Goal: Information Seeking & Learning: Learn about a topic

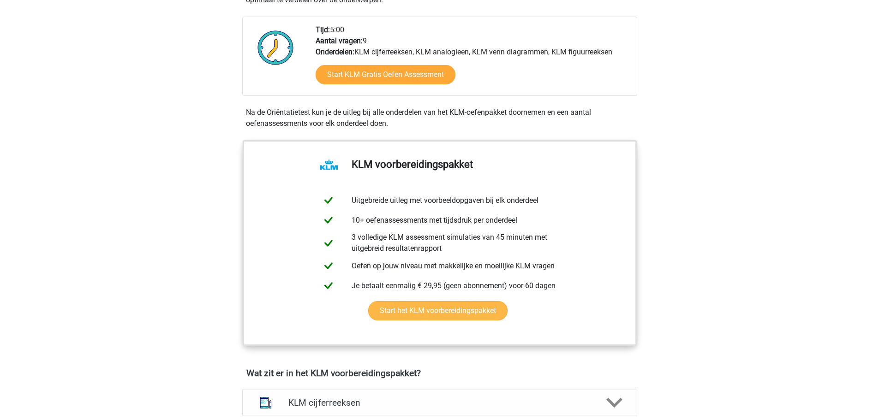
scroll to position [415, 0]
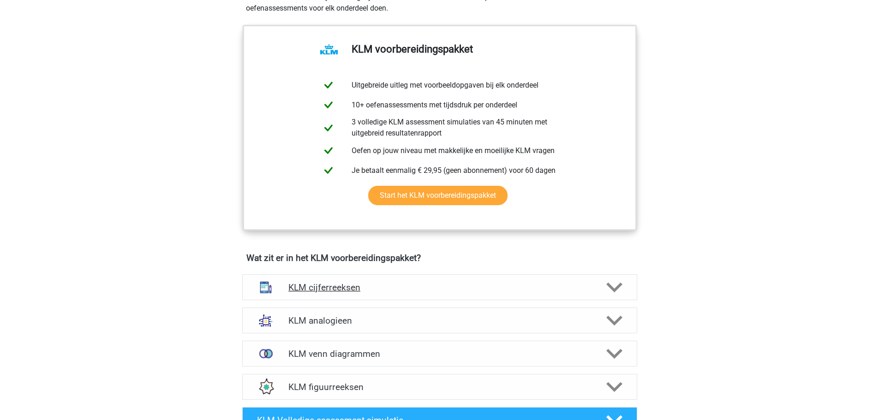
click at [431, 294] on div "KLM cijferreeksen" at bounding box center [439, 287] width 395 height 26
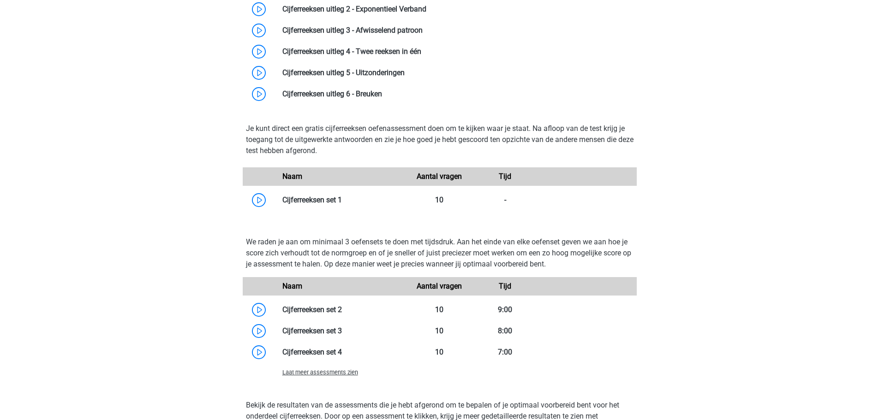
scroll to position [784, 0]
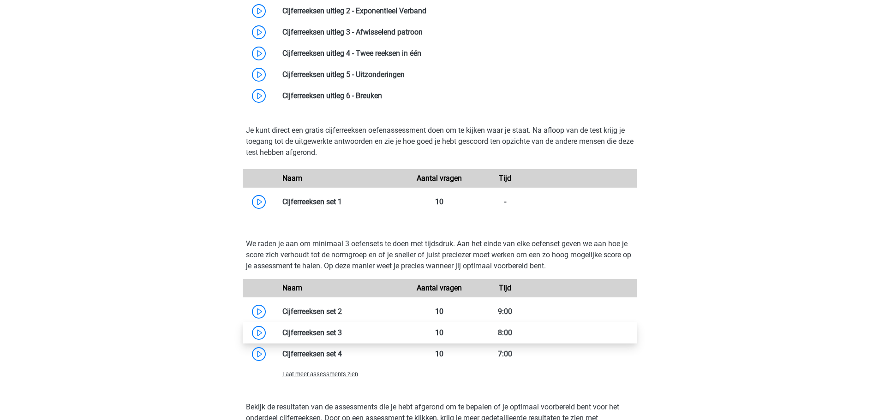
click at [342, 333] on link at bounding box center [342, 332] width 0 height 9
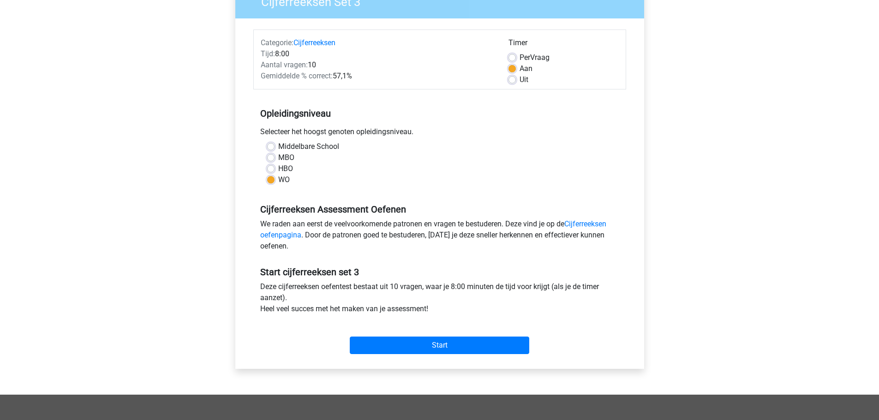
scroll to position [277, 0]
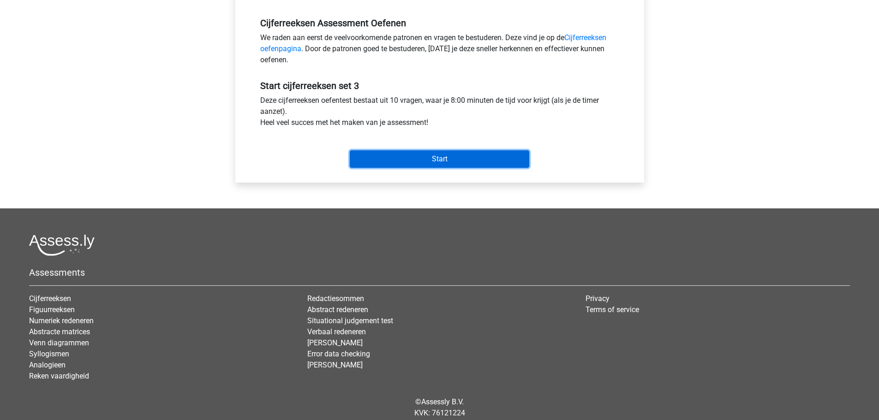
click at [411, 161] on input "Start" at bounding box center [439, 159] width 179 height 18
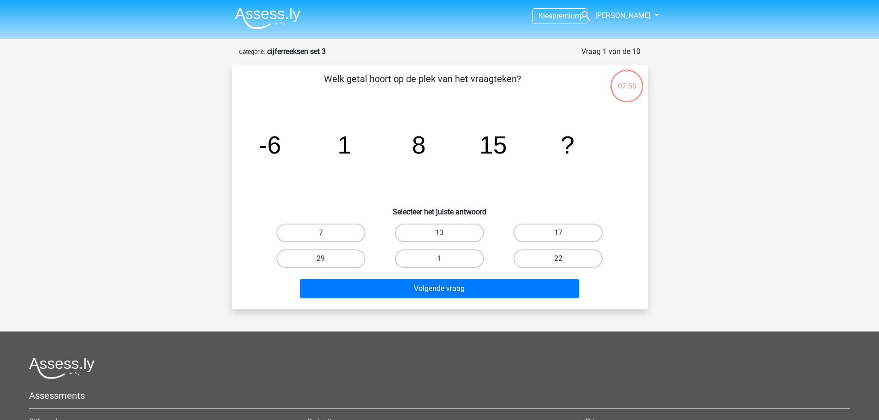
click at [552, 257] on label "22" at bounding box center [557, 259] width 89 height 18
click at [558, 259] on input "22" at bounding box center [561, 262] width 6 height 6
radio input "true"
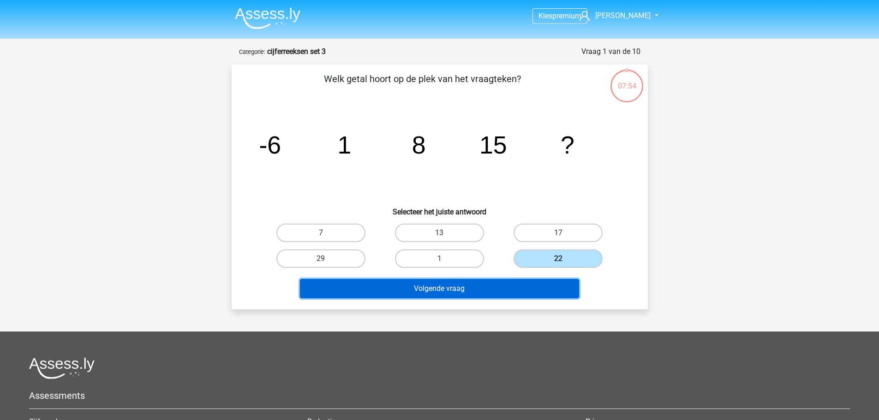
click at [498, 286] on button "Volgende vraag" at bounding box center [439, 288] width 279 height 19
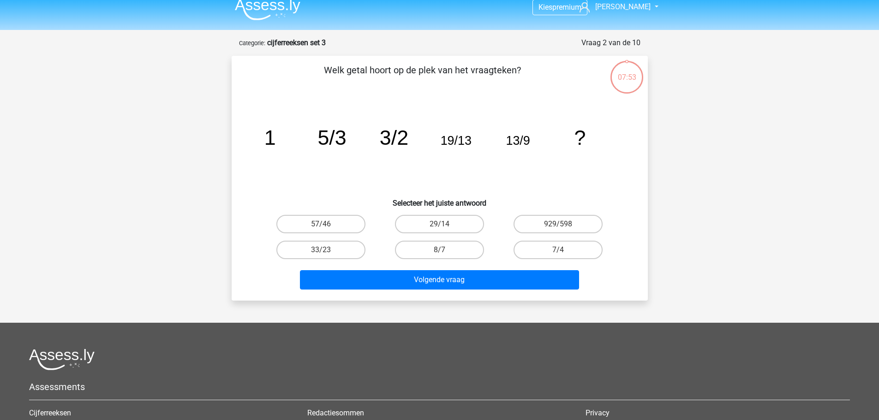
scroll to position [46, 0]
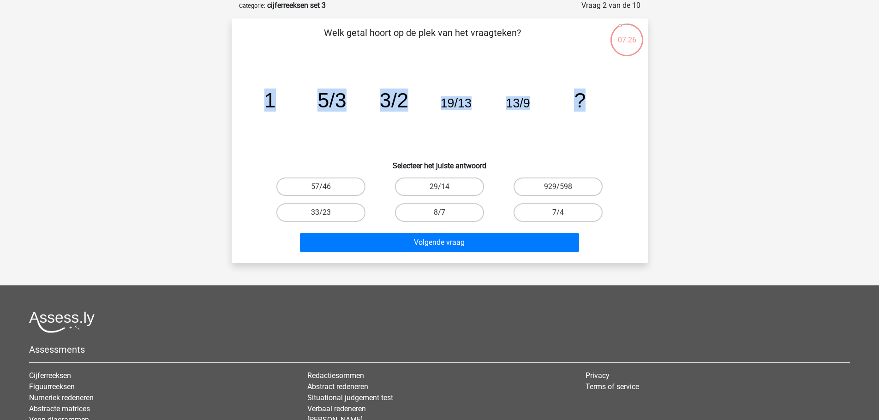
drag, startPoint x: 267, startPoint y: 94, endPoint x: 610, endPoint y: 101, distance: 342.8
click at [610, 101] on icon "image/svg+xml 1 5/3 3/2 19/13 13/9 ?" at bounding box center [440, 107] width 372 height 93
copy g "1 5/3 3/2 19/13 13/9 ?"
click at [606, 101] on icon "image/svg+xml 1 5/3 3/2 19/13 13/9 ?" at bounding box center [440, 107] width 372 height 93
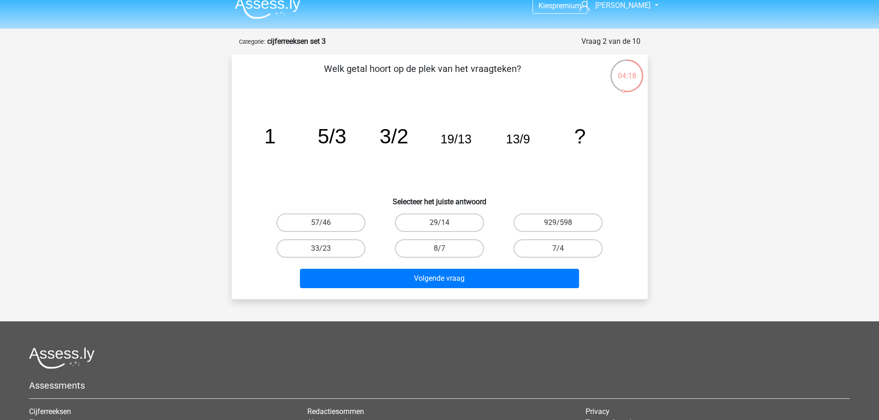
scroll to position [0, 0]
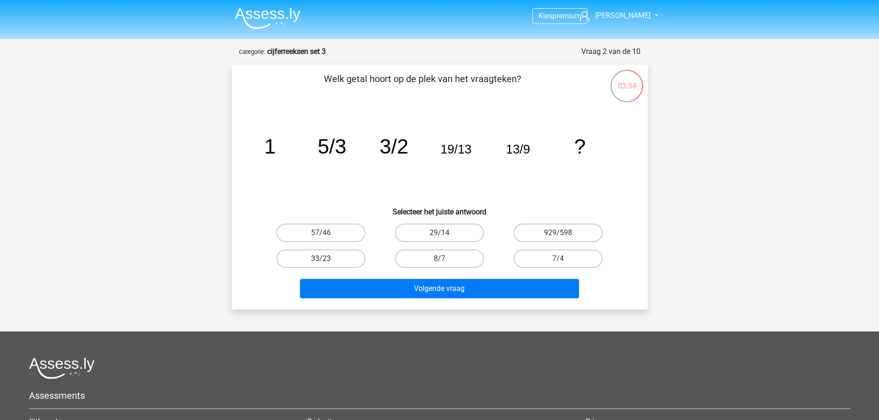
click at [329, 260] on label "33/23" at bounding box center [320, 259] width 89 height 18
click at [327, 260] on input "33/23" at bounding box center [324, 262] width 6 height 6
radio input "true"
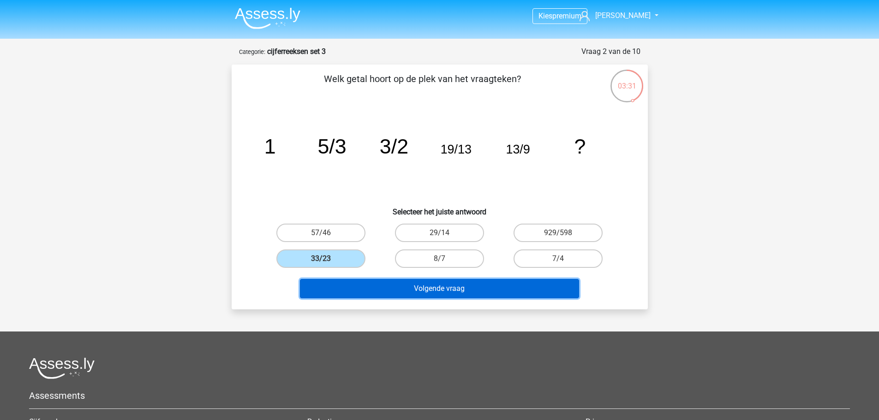
click at [459, 289] on button "Volgende vraag" at bounding box center [439, 288] width 279 height 19
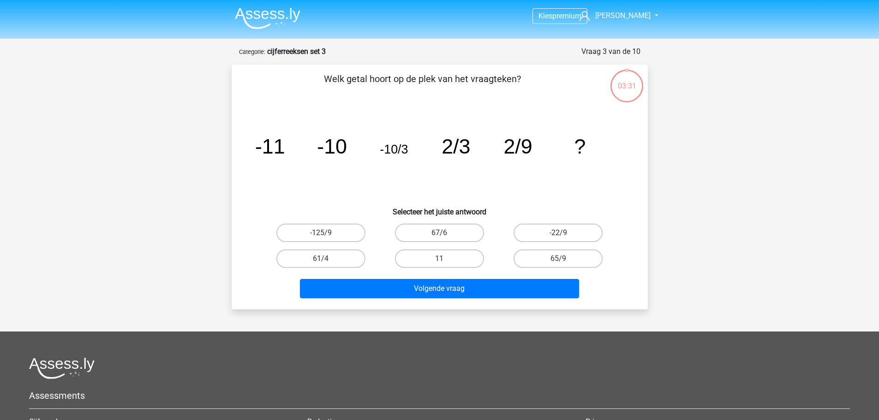
scroll to position [46, 0]
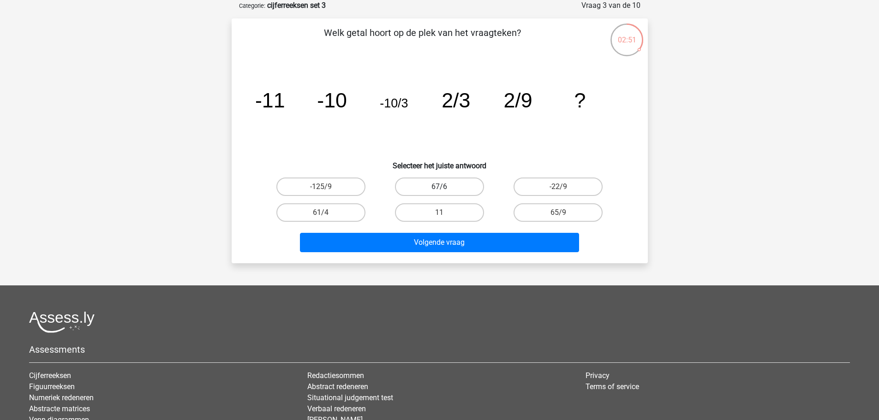
click at [472, 187] on label "67/6" at bounding box center [439, 187] width 89 height 18
click at [445, 187] on input "67/6" at bounding box center [442, 190] width 6 height 6
radio input "true"
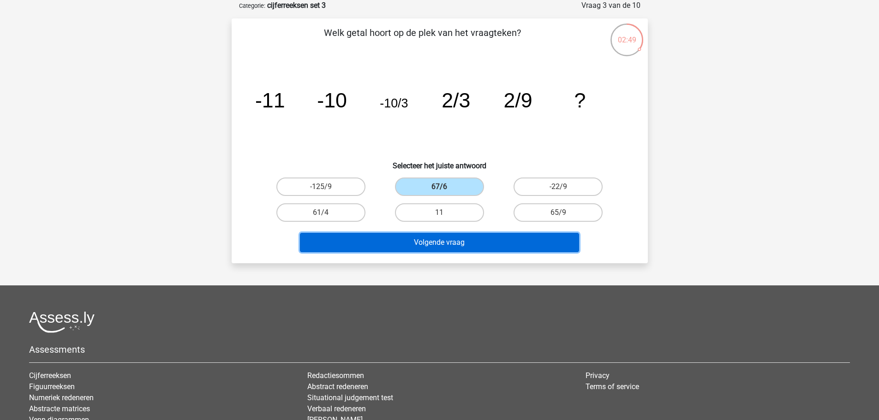
click at [476, 237] on button "Volgende vraag" at bounding box center [439, 242] width 279 height 19
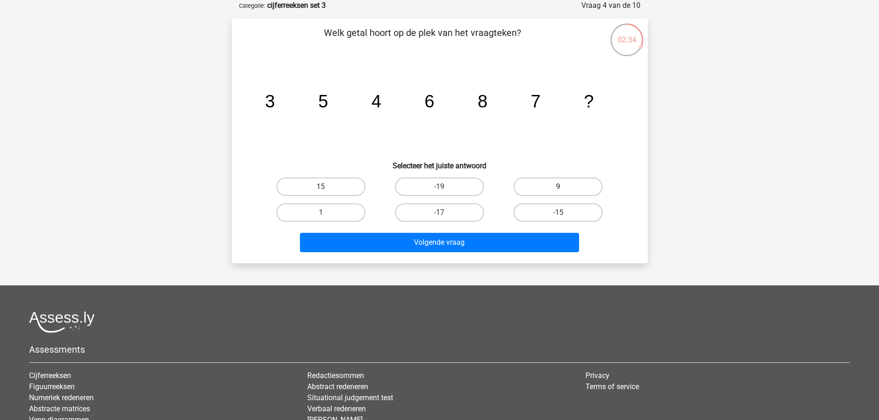
click at [569, 182] on label "9" at bounding box center [557, 187] width 89 height 18
click at [564, 187] on input "9" at bounding box center [561, 190] width 6 height 6
radio input "true"
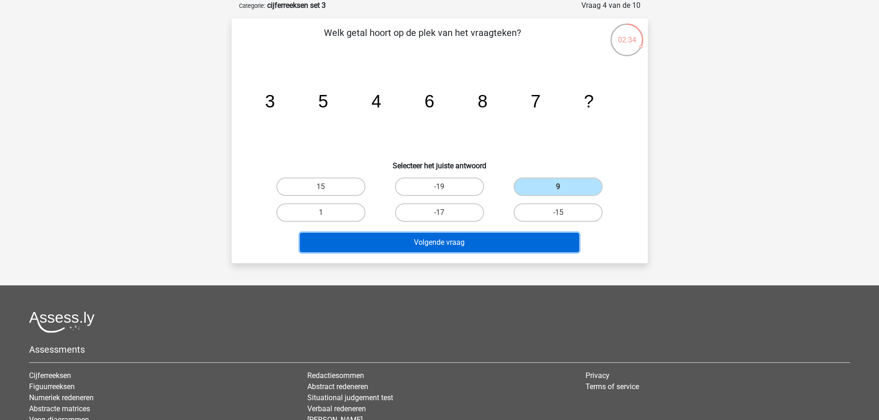
click at [520, 246] on button "Volgende vraag" at bounding box center [439, 242] width 279 height 19
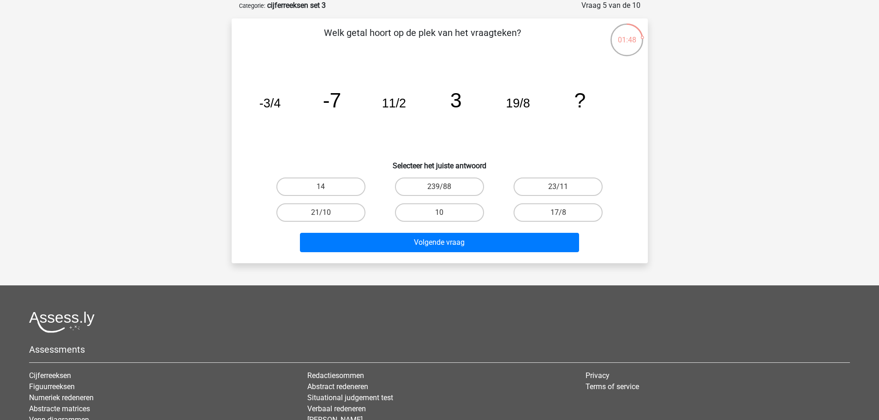
click at [441, 215] on input "10" at bounding box center [442, 216] width 6 height 6
radio input "true"
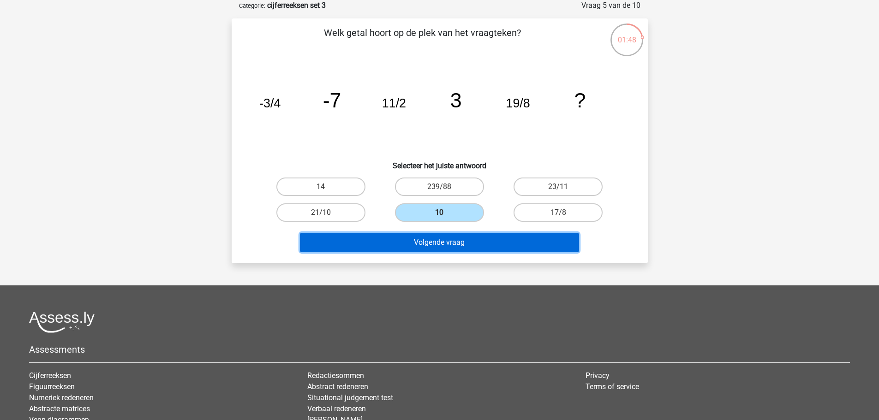
click at [450, 245] on button "Volgende vraag" at bounding box center [439, 242] width 279 height 19
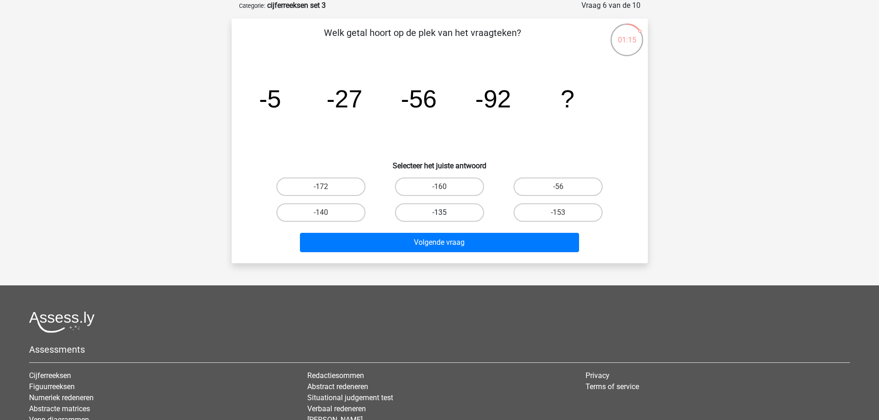
click at [447, 209] on label "-135" at bounding box center [439, 212] width 89 height 18
click at [445, 213] on input "-135" at bounding box center [442, 216] width 6 height 6
radio input "true"
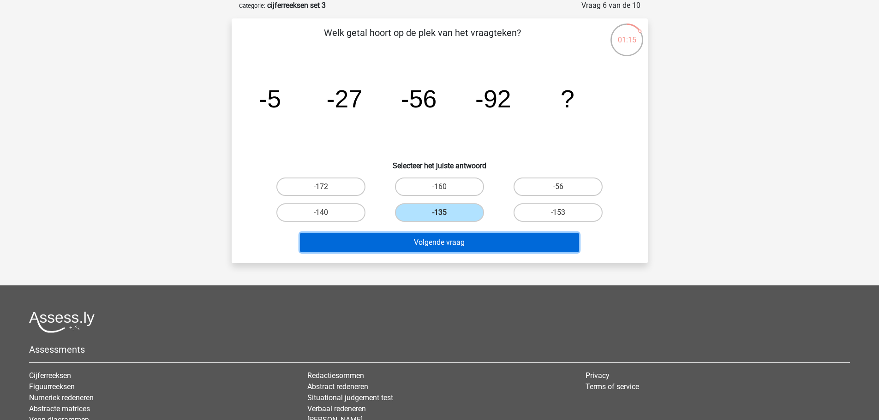
click at [453, 241] on button "Volgende vraag" at bounding box center [439, 242] width 279 height 19
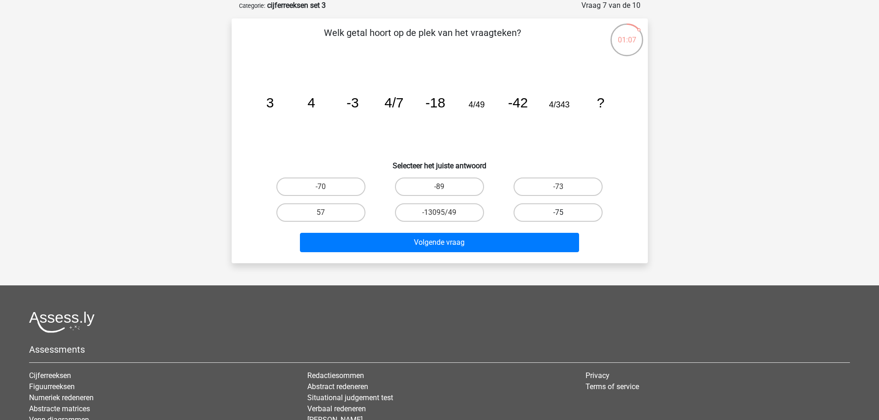
click at [534, 210] on label "-75" at bounding box center [557, 212] width 89 height 18
click at [558, 213] on input "-75" at bounding box center [561, 216] width 6 height 6
radio input "true"
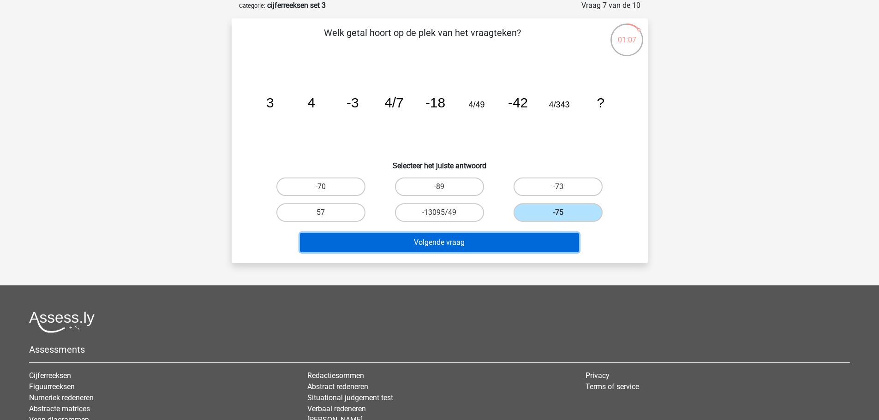
click at [505, 240] on button "Volgende vraag" at bounding box center [439, 242] width 279 height 19
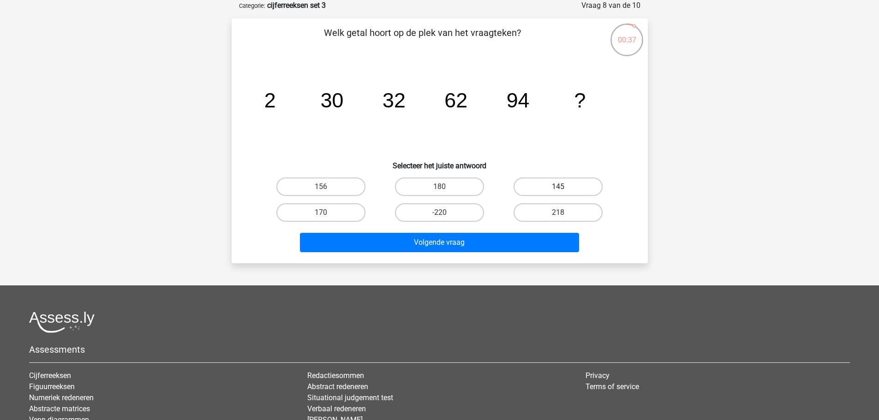
click at [580, 190] on label "145" at bounding box center [557, 187] width 89 height 18
click at [564, 190] on input "145" at bounding box center [561, 190] width 6 height 6
radio input "true"
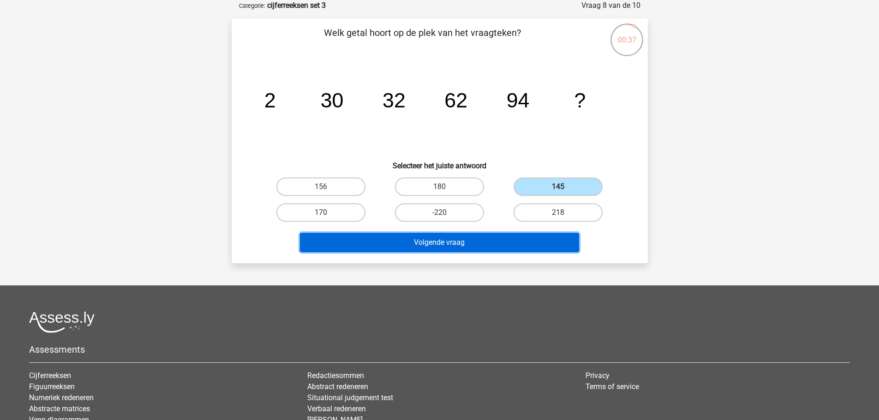
click at [534, 240] on button "Volgende vraag" at bounding box center [439, 242] width 279 height 19
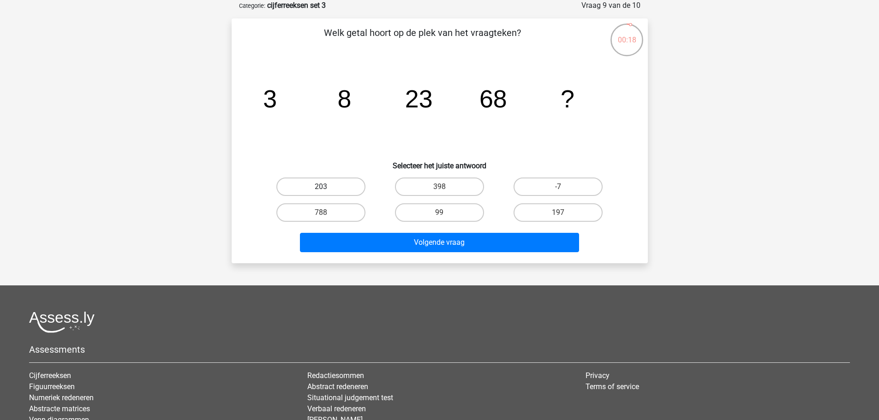
click at [340, 184] on label "203" at bounding box center [320, 187] width 89 height 18
click at [327, 187] on input "203" at bounding box center [324, 190] width 6 height 6
radio input "true"
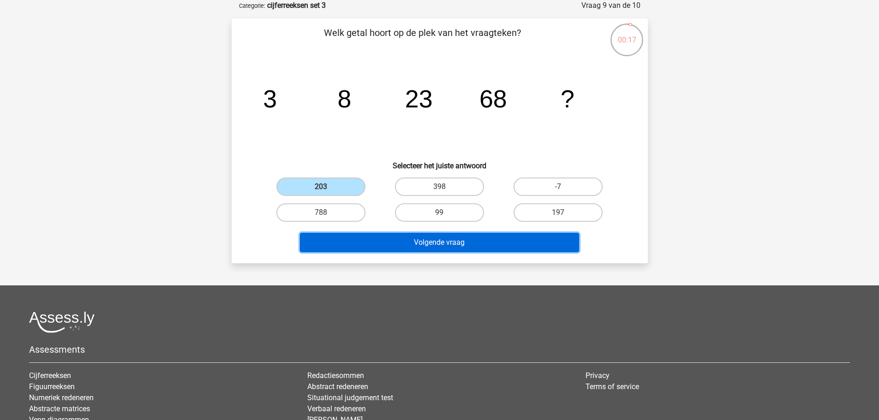
click at [411, 242] on button "Volgende vraag" at bounding box center [439, 242] width 279 height 19
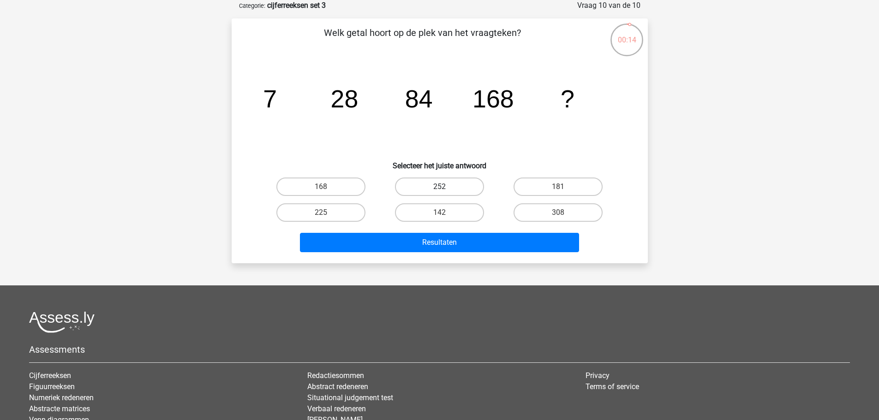
click at [456, 188] on label "252" at bounding box center [439, 187] width 89 height 18
click at [445, 188] on input "252" at bounding box center [442, 190] width 6 height 6
radio input "true"
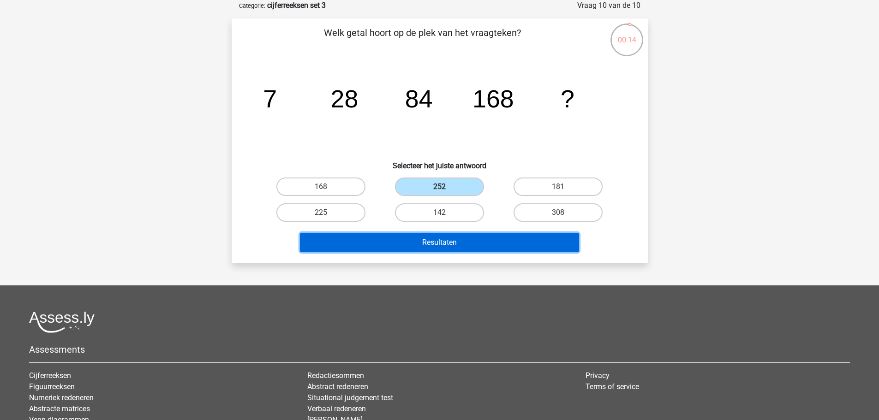
click at [459, 245] on button "Resultaten" at bounding box center [439, 242] width 279 height 19
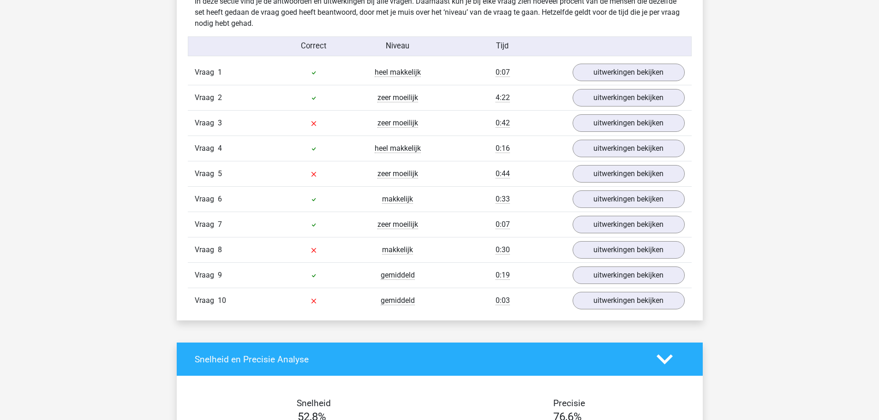
scroll to position [738, 0]
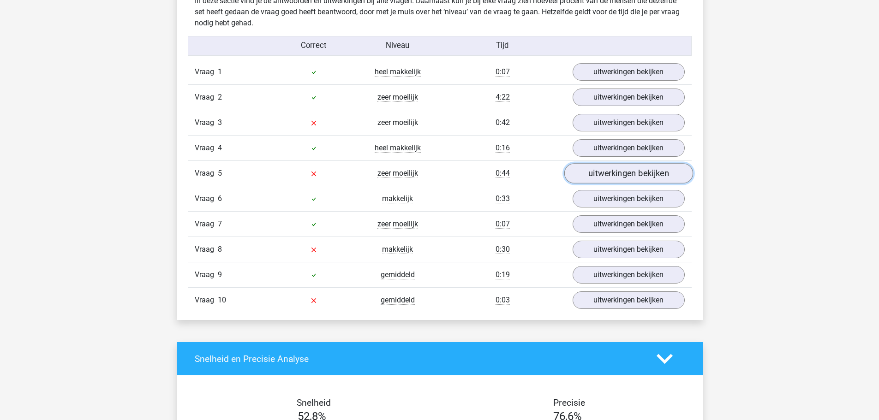
click at [593, 171] on link "uitwerkingen bekijken" at bounding box center [628, 174] width 129 height 20
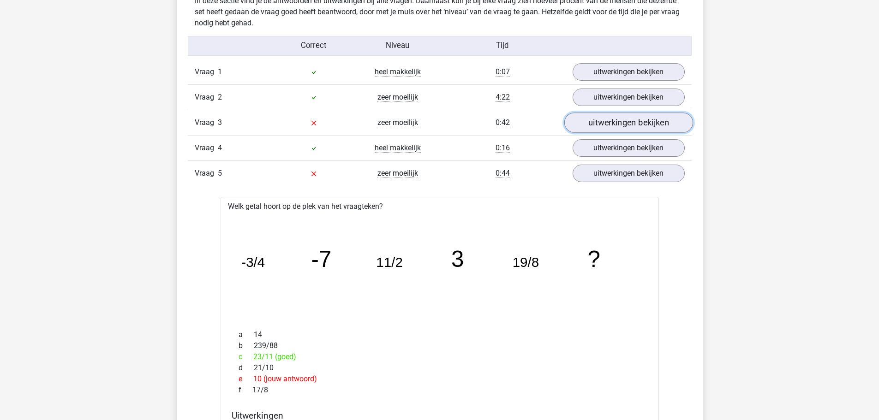
click at [592, 124] on link "uitwerkingen bekijken" at bounding box center [628, 123] width 129 height 20
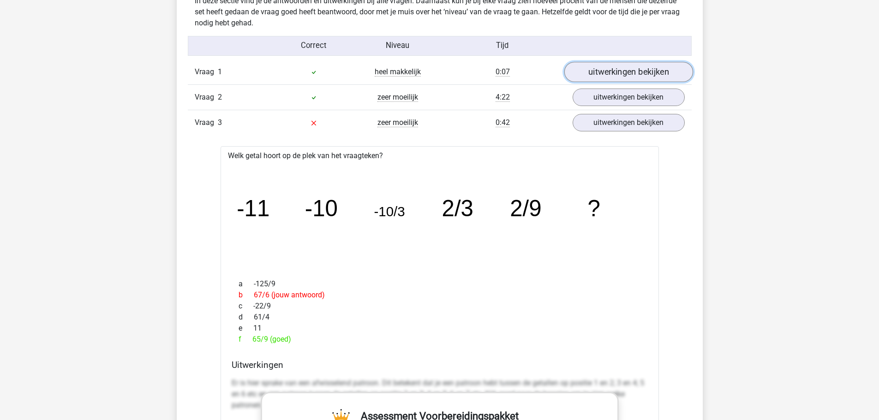
click at [604, 70] on link "uitwerkingen bekijken" at bounding box center [628, 72] width 129 height 20
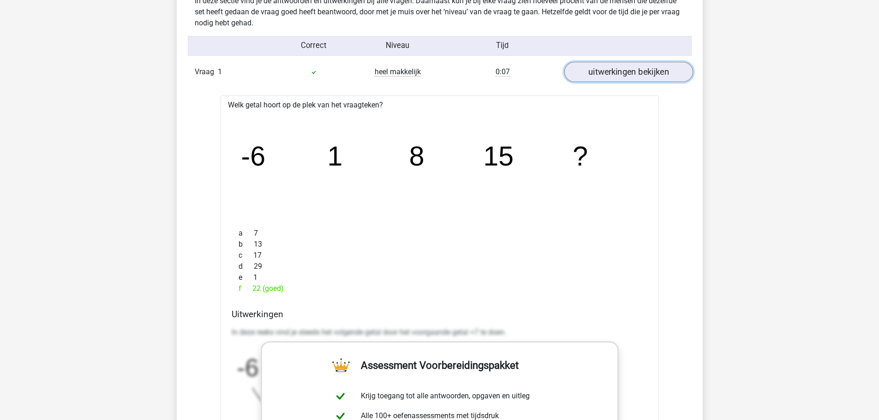
click at [624, 74] on link "uitwerkingen bekijken" at bounding box center [628, 72] width 129 height 20
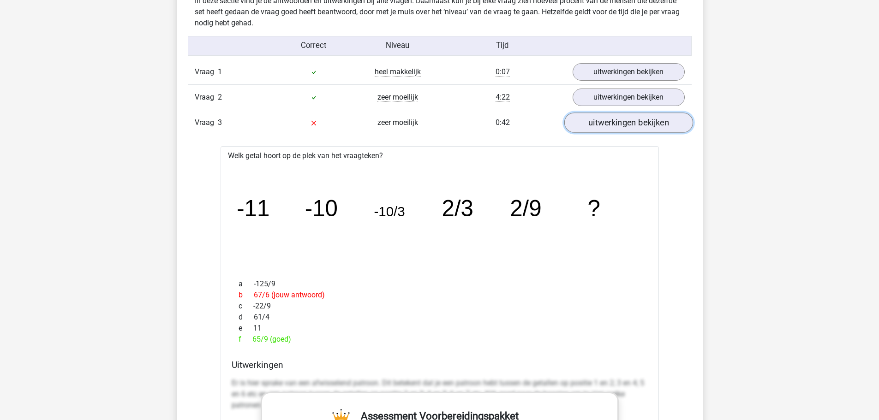
click at [610, 125] on link "uitwerkingen bekijken" at bounding box center [628, 123] width 129 height 20
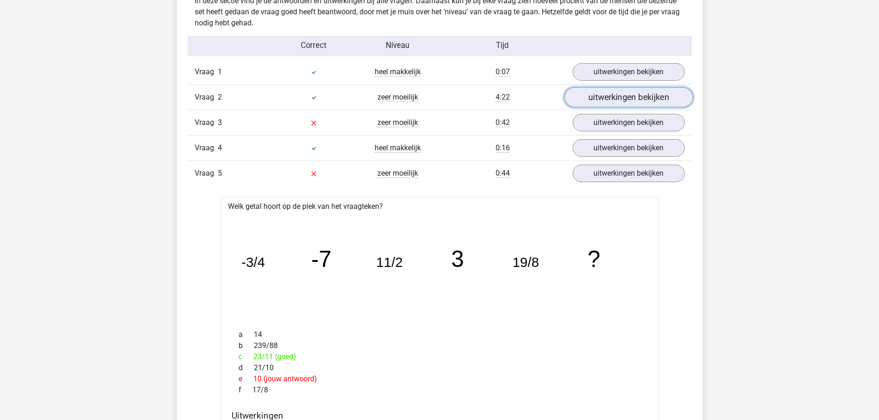
click at [612, 99] on link "uitwerkingen bekijken" at bounding box center [628, 98] width 129 height 20
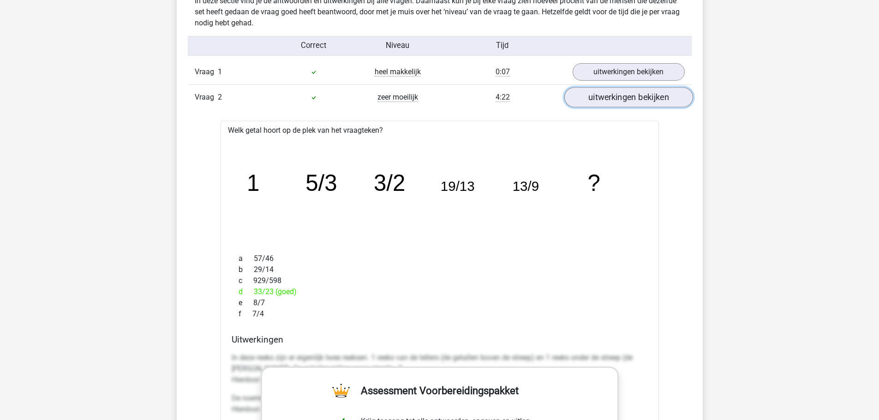
click at [612, 99] on link "uitwerkingen bekijken" at bounding box center [628, 98] width 129 height 20
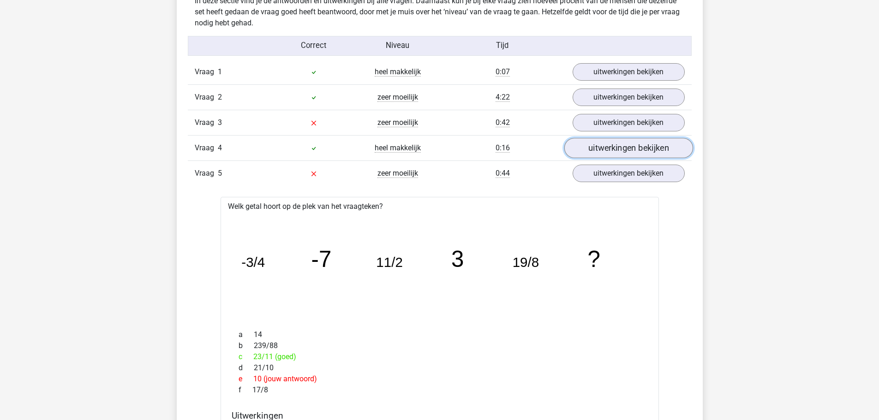
click at [611, 147] on link "uitwerkingen bekijken" at bounding box center [628, 148] width 129 height 20
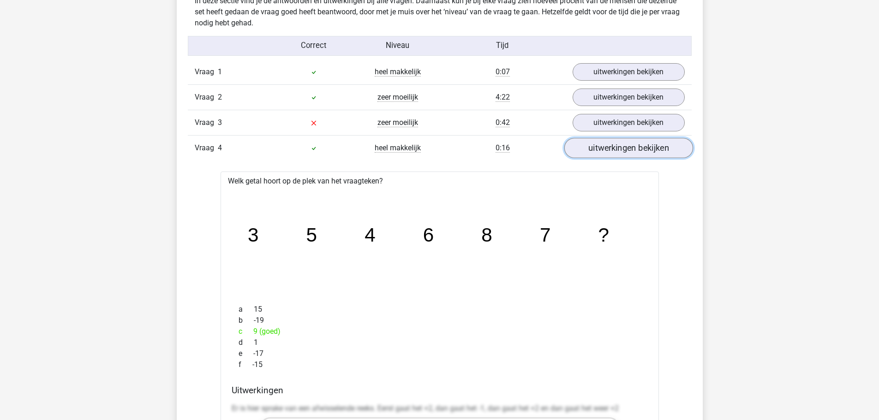
click at [610, 147] on link "uitwerkingen bekijken" at bounding box center [628, 148] width 129 height 20
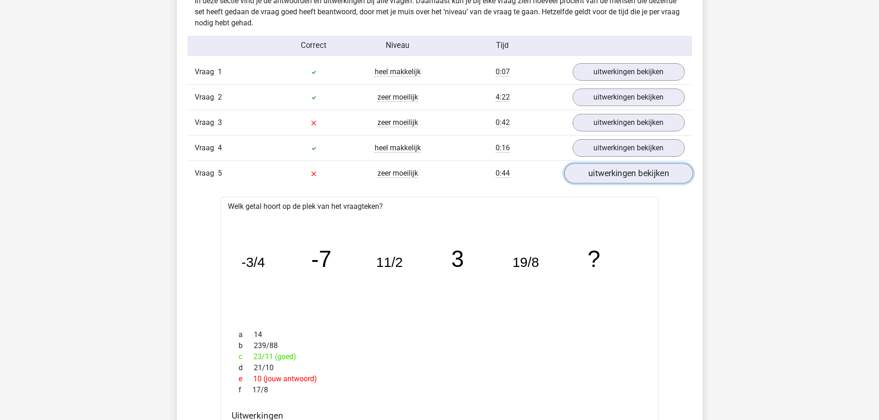
click at [614, 176] on link "uitwerkingen bekijken" at bounding box center [628, 174] width 129 height 20
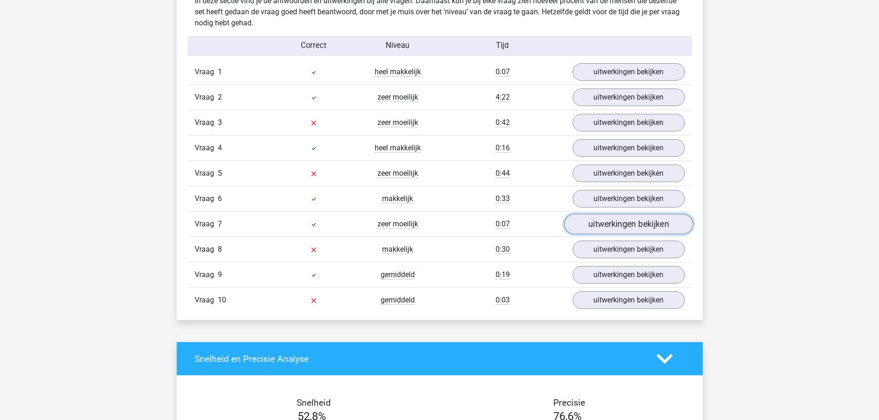
click at [608, 223] on link "uitwerkingen bekijken" at bounding box center [628, 224] width 129 height 20
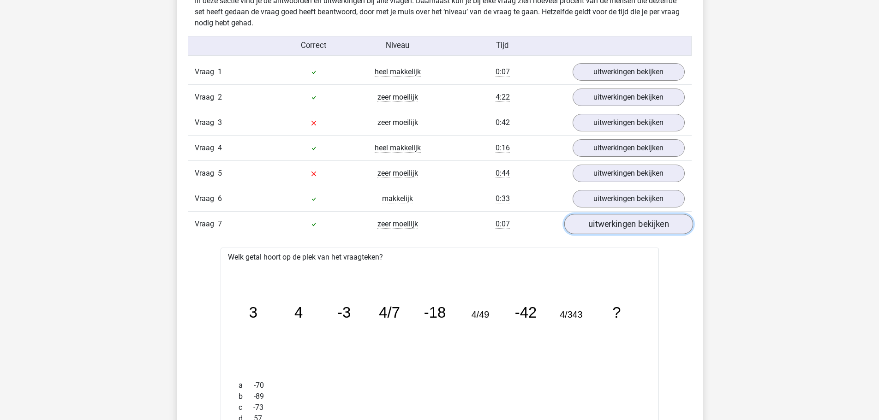
click at [607, 223] on link "uitwerkingen bekijken" at bounding box center [628, 224] width 129 height 20
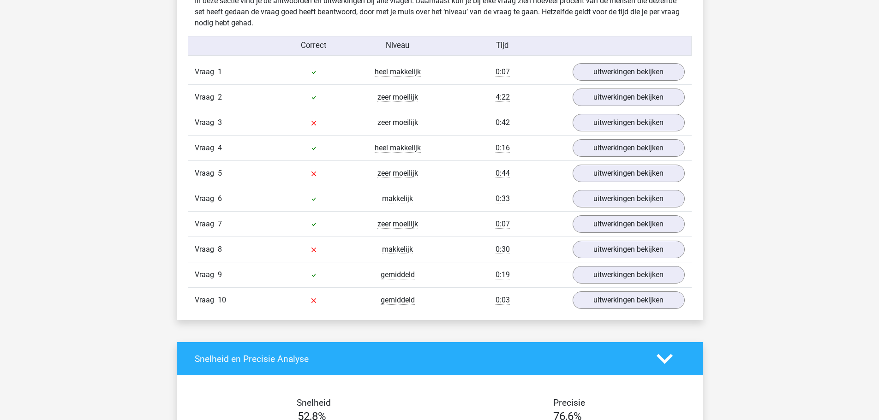
click at [605, 240] on div "Vraag 8 makkelijk 0:30 uitwerkingen bekijken" at bounding box center [440, 249] width 504 height 25
click at [605, 246] on link "uitwerkingen bekijken" at bounding box center [628, 250] width 129 height 20
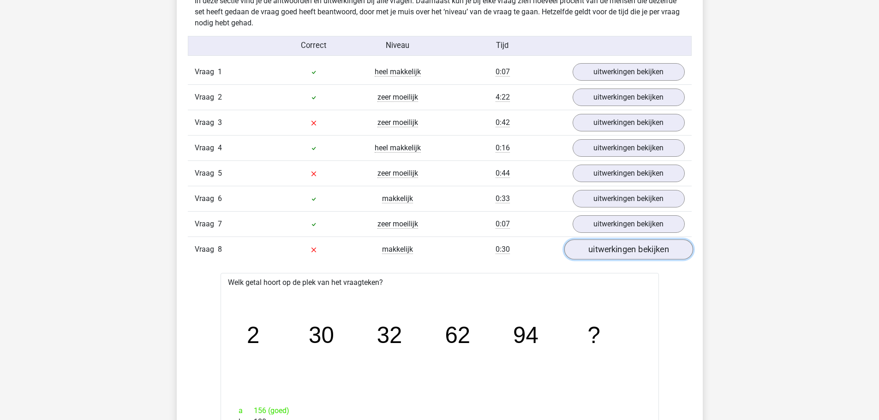
click at [604, 246] on link "uitwerkingen bekijken" at bounding box center [628, 250] width 129 height 20
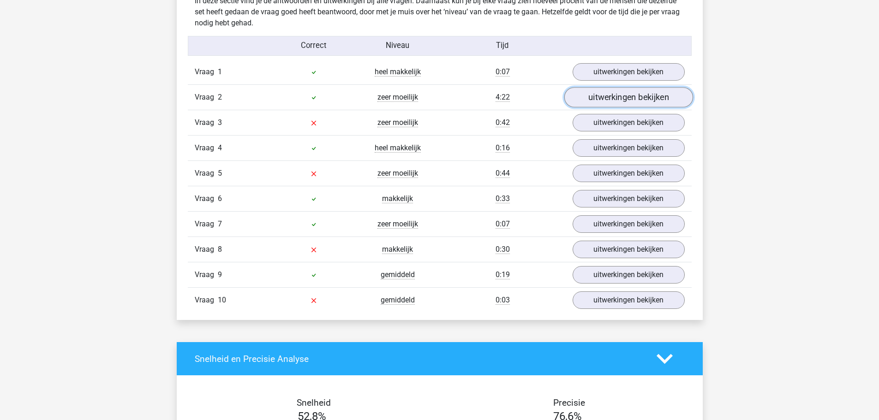
click at [615, 101] on link "uitwerkingen bekijken" at bounding box center [628, 98] width 129 height 20
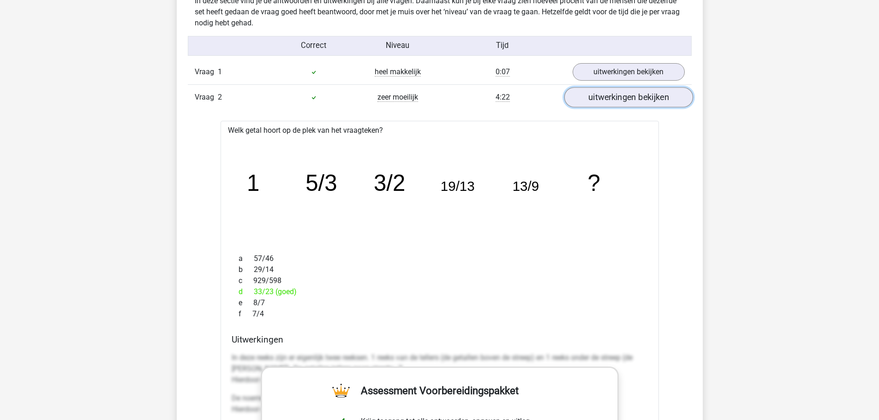
click at [613, 100] on link "uitwerkingen bekijken" at bounding box center [628, 98] width 129 height 20
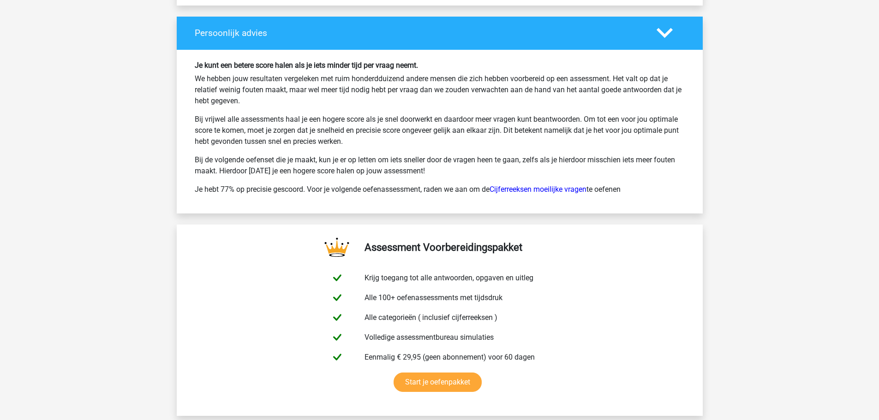
scroll to position [1384, 0]
